Goal: Navigation & Orientation: Find specific page/section

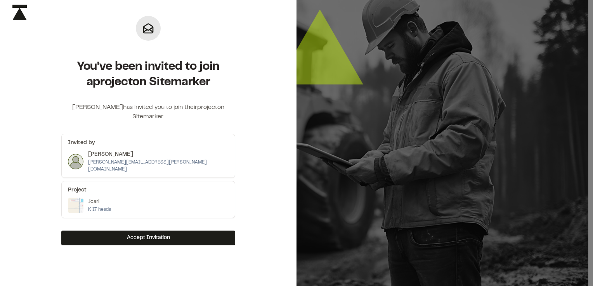
click at [166, 198] on div "Jcarl K 17 heads" at bounding box center [148, 206] width 161 height 16
click at [164, 151] on div "John [EMAIL_ADDRESS][PERSON_NAME][DOMAIN_NAME]" at bounding box center [148, 162] width 161 height 23
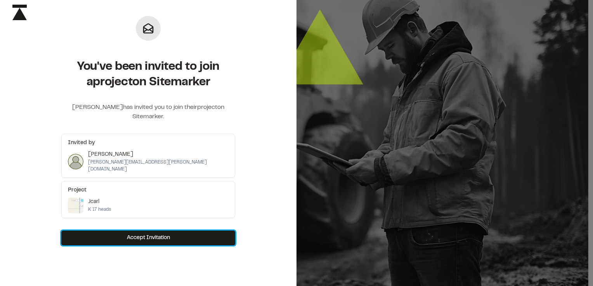
click at [164, 231] on button "Accept Invitation" at bounding box center [148, 238] width 174 height 15
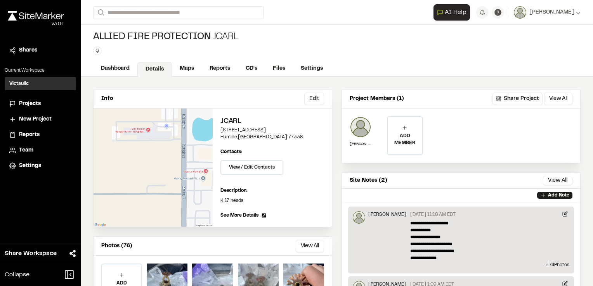
scroll to position [78, 0]
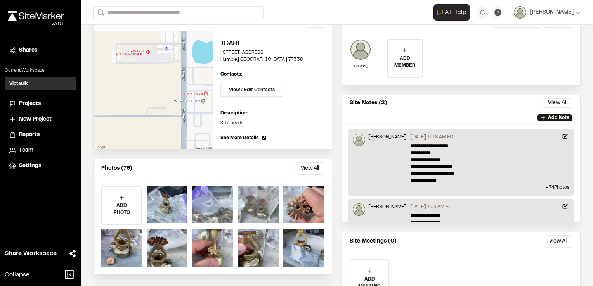
click at [242, 136] on span "See More Details" at bounding box center [239, 138] width 38 height 7
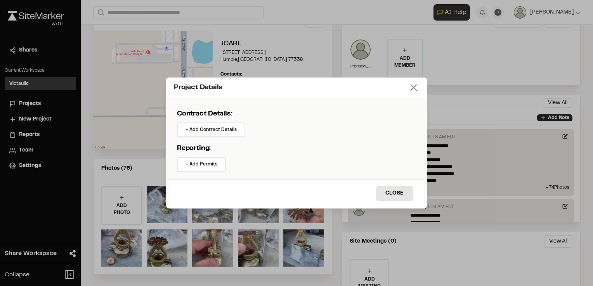
click at [416, 85] on line at bounding box center [413, 87] width 5 height 5
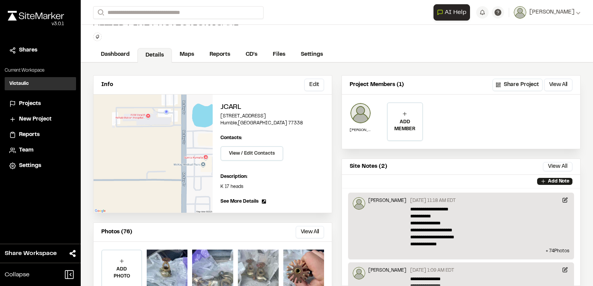
scroll to position [3, 0]
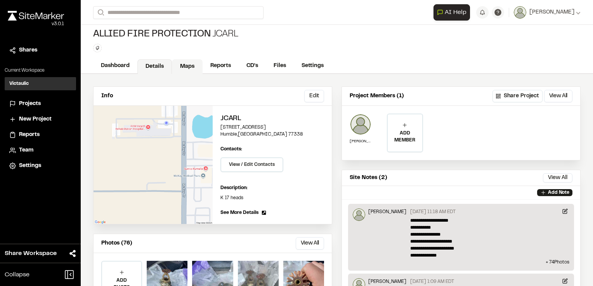
click at [184, 67] on link "Maps" at bounding box center [187, 66] width 31 height 15
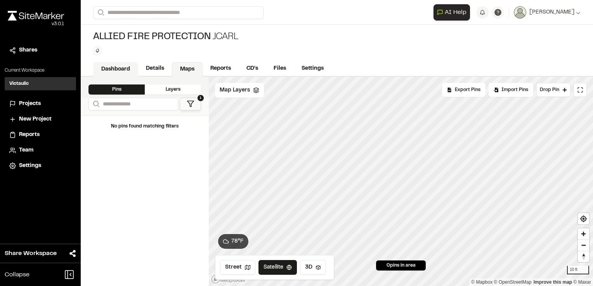
click at [127, 69] on link "Dashboard" at bounding box center [115, 69] width 45 height 15
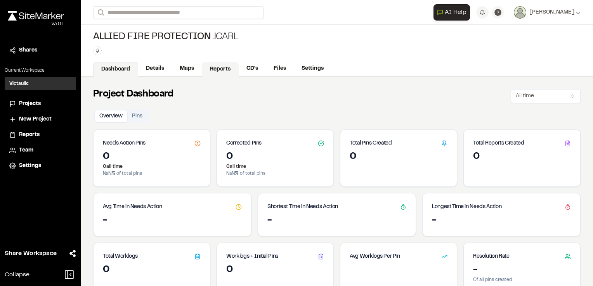
click at [217, 64] on link "Reports" at bounding box center [220, 69] width 37 height 15
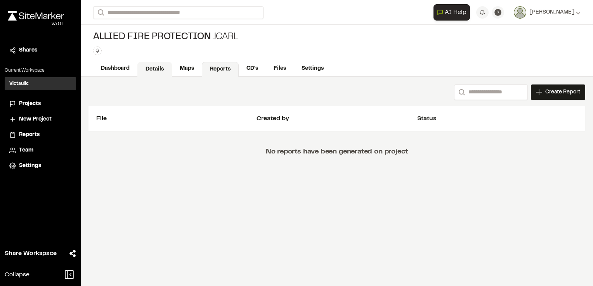
click at [155, 66] on link "Details" at bounding box center [154, 69] width 35 height 15
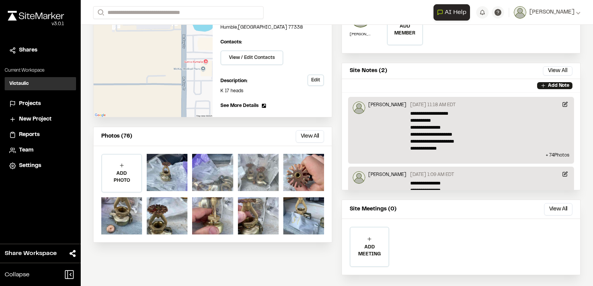
scroll to position [119, 0]
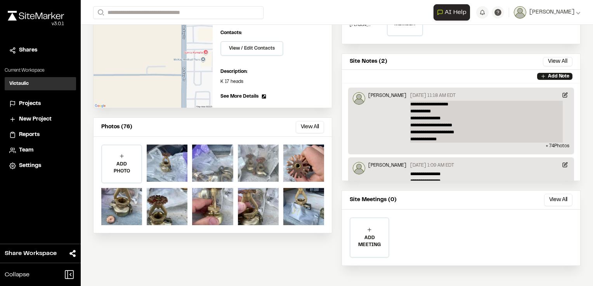
click at [497, 140] on p "**********" at bounding box center [486, 122] width 153 height 42
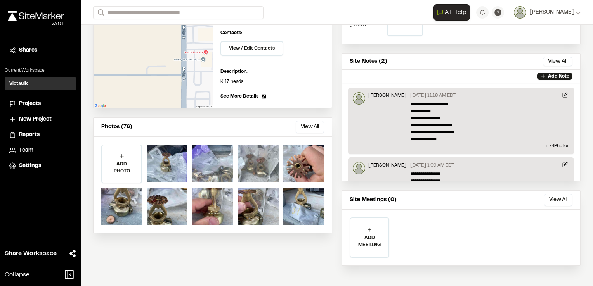
click at [356, 100] on img at bounding box center [359, 98] width 12 height 12
click at [545, 143] on p "+ 74 Photo s" at bounding box center [461, 146] width 217 height 7
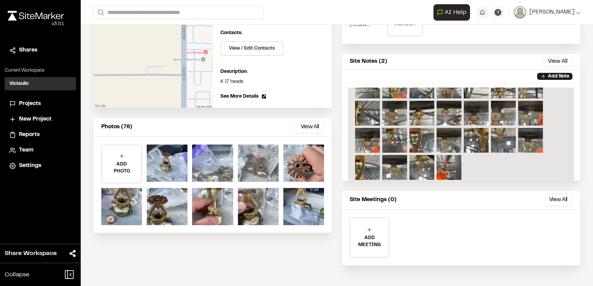
scroll to position [78, 0]
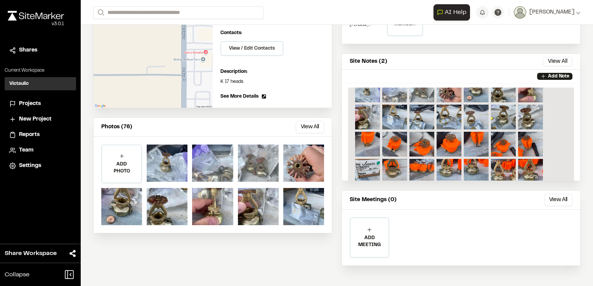
click at [337, 237] on div "Info Edit Edit Jcarl [STREET_ADDRESS] Edit Contacts: View / Edit Contacts Manag…" at bounding box center [337, 123] width 512 height 330
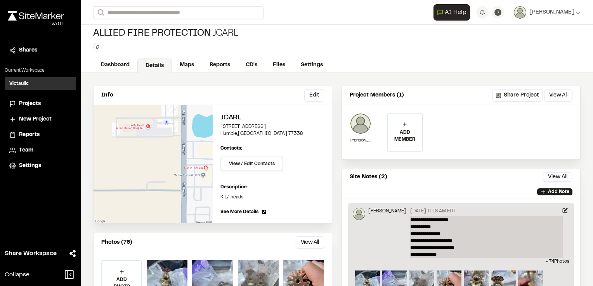
scroll to position [0, 0]
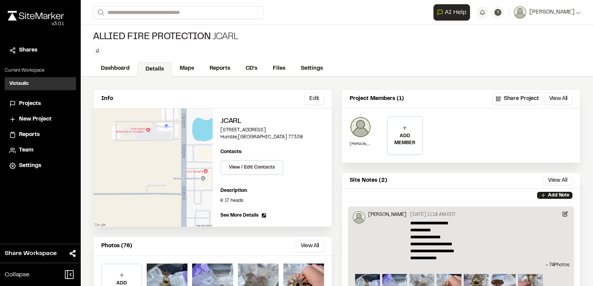
drag, startPoint x: 482, startPoint y: 18, endPoint x: 406, endPoint y: 18, distance: 76.1
click at [406, 18] on form "Search" at bounding box center [263, 12] width 340 height 13
drag, startPoint x: 388, startPoint y: 19, endPoint x: 428, endPoint y: 10, distance: 40.5
drag, startPoint x: 428, startPoint y: 10, endPoint x: 393, endPoint y: 18, distance: 35.9
click at [393, 18] on form "Search" at bounding box center [263, 12] width 340 height 13
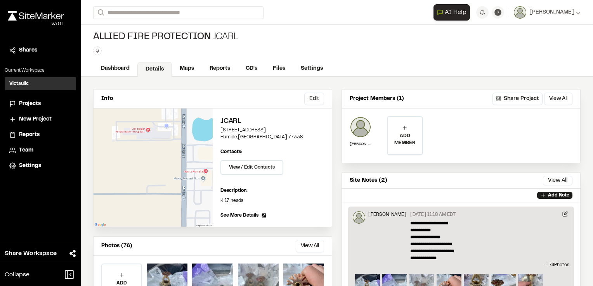
drag, startPoint x: 481, startPoint y: 10, endPoint x: 377, endPoint y: 49, distance: 111.0
click at [377, 52] on div "Allied fire protection Jcarl Type Enter or comma to add tag." at bounding box center [337, 43] width 512 height 36
click at [576, 14] on icon at bounding box center [578, 12] width 5 height 5
click at [531, 38] on link "Settings" at bounding box center [547, 42] width 68 height 12
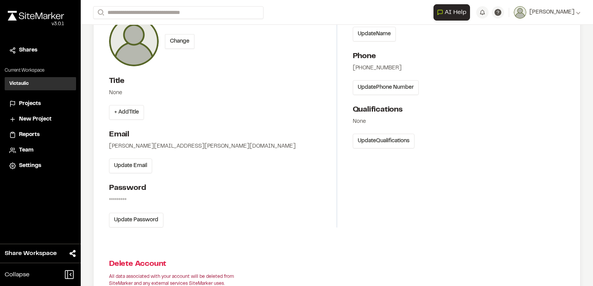
scroll to position [27, 0]
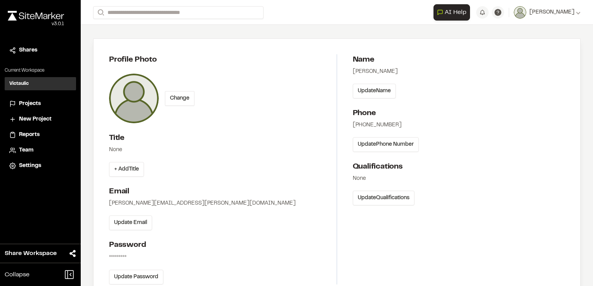
click at [366, 31] on div "Account Settings Profile Photo Change Title None + Add Title Email [PERSON_NAME…" at bounding box center [337, 201] width 512 height 406
click at [570, 15] on div "[PERSON_NAME]" at bounding box center [553, 12] width 54 height 9
click at [469, 37] on div "Account Settings Profile Photo Change Title None + Add Title Email [PERSON_NAME…" at bounding box center [337, 201] width 512 height 406
drag, startPoint x: 223, startPoint y: 38, endPoint x: 164, endPoint y: 40, distance: 59.0
click at [220, 39] on div "Profile Photo Change Title None + Add Title Email [PERSON_NAME][EMAIL_ADDRESS][…" at bounding box center [337, 170] width 487 height 262
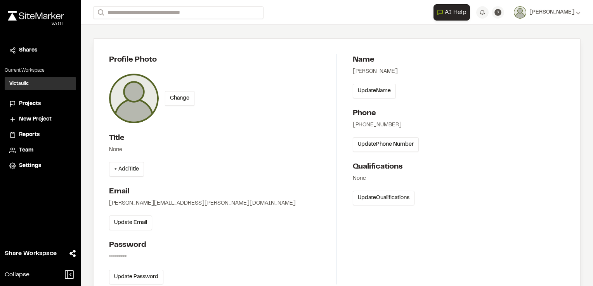
click at [29, 105] on span "Projects" at bounding box center [30, 104] width 22 height 9
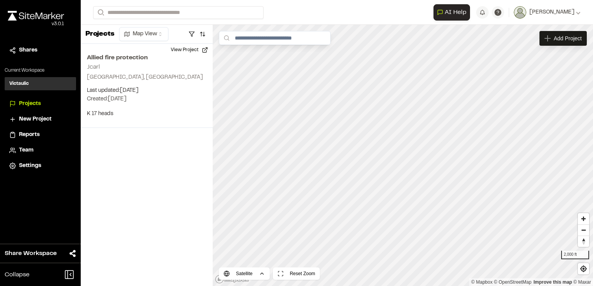
click at [29, 132] on span "Reports" at bounding box center [29, 135] width 21 height 9
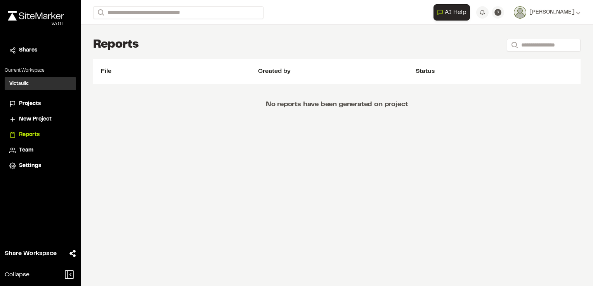
click at [33, 116] on span "New Project" at bounding box center [35, 119] width 33 height 9
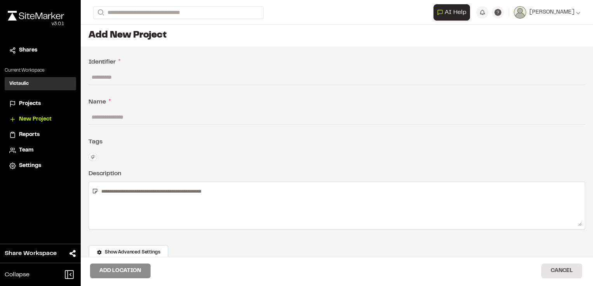
click at [27, 101] on span "Projects" at bounding box center [30, 104] width 22 height 9
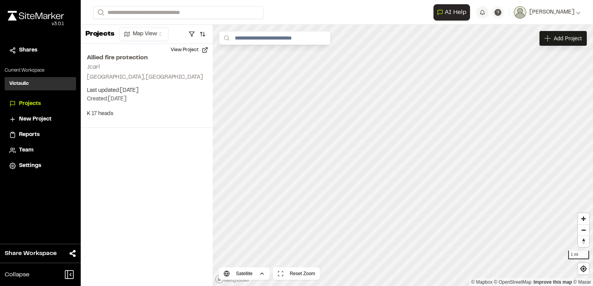
click at [21, 82] on h3 "Victaulic" at bounding box center [18, 83] width 19 height 7
click at [26, 131] on span "Reports" at bounding box center [29, 135] width 21 height 9
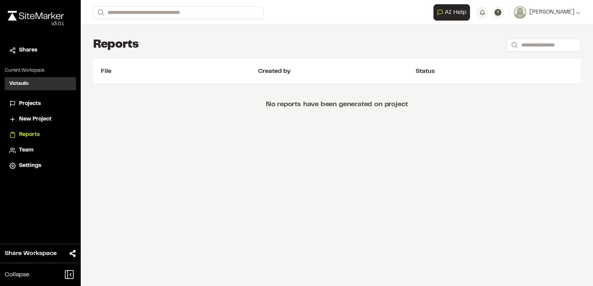
click at [33, 147] on span "Team" at bounding box center [26, 150] width 14 height 9
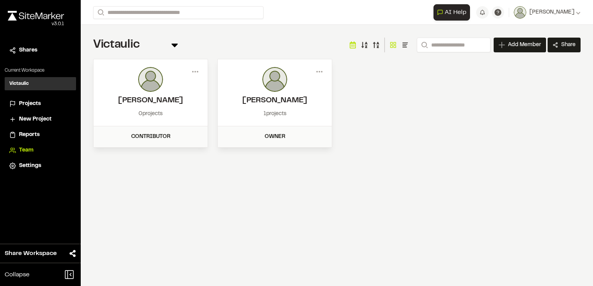
click at [300, 111] on div "1 projects" at bounding box center [274, 114] width 99 height 9
click at [275, 87] on img at bounding box center [274, 79] width 25 height 25
click at [278, 139] on div "Owner" at bounding box center [274, 137] width 105 height 9
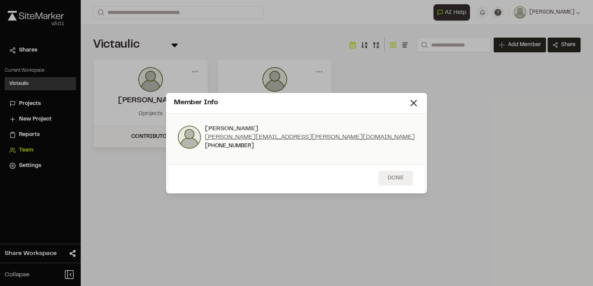
click at [398, 177] on button "Done" at bounding box center [395, 178] width 35 height 15
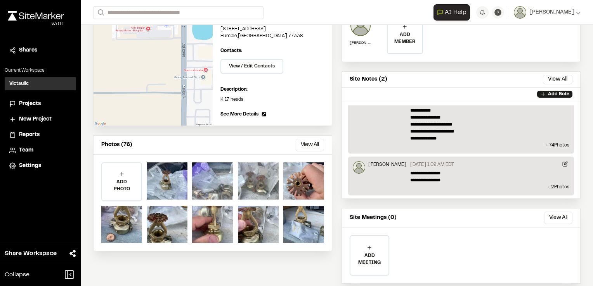
scroll to position [119, 0]
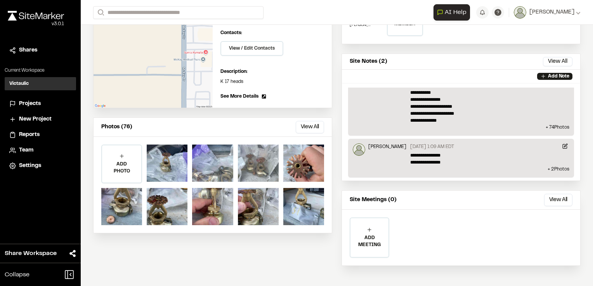
click at [371, 116] on div "[PERSON_NAME]" at bounding box center [387, 99] width 38 height 50
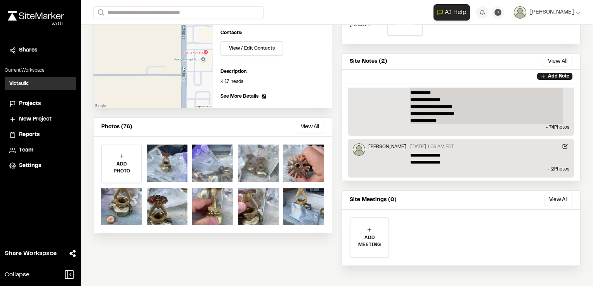
click at [522, 111] on p "**********" at bounding box center [486, 103] width 153 height 42
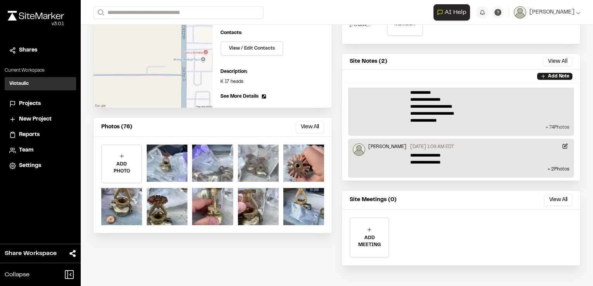
click at [542, 128] on p "+ 74 Photo s" at bounding box center [461, 127] width 217 height 7
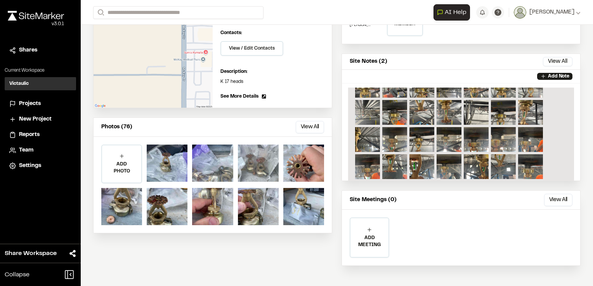
scroll to position [90, 0]
